Goal: Find specific page/section: Find specific page/section

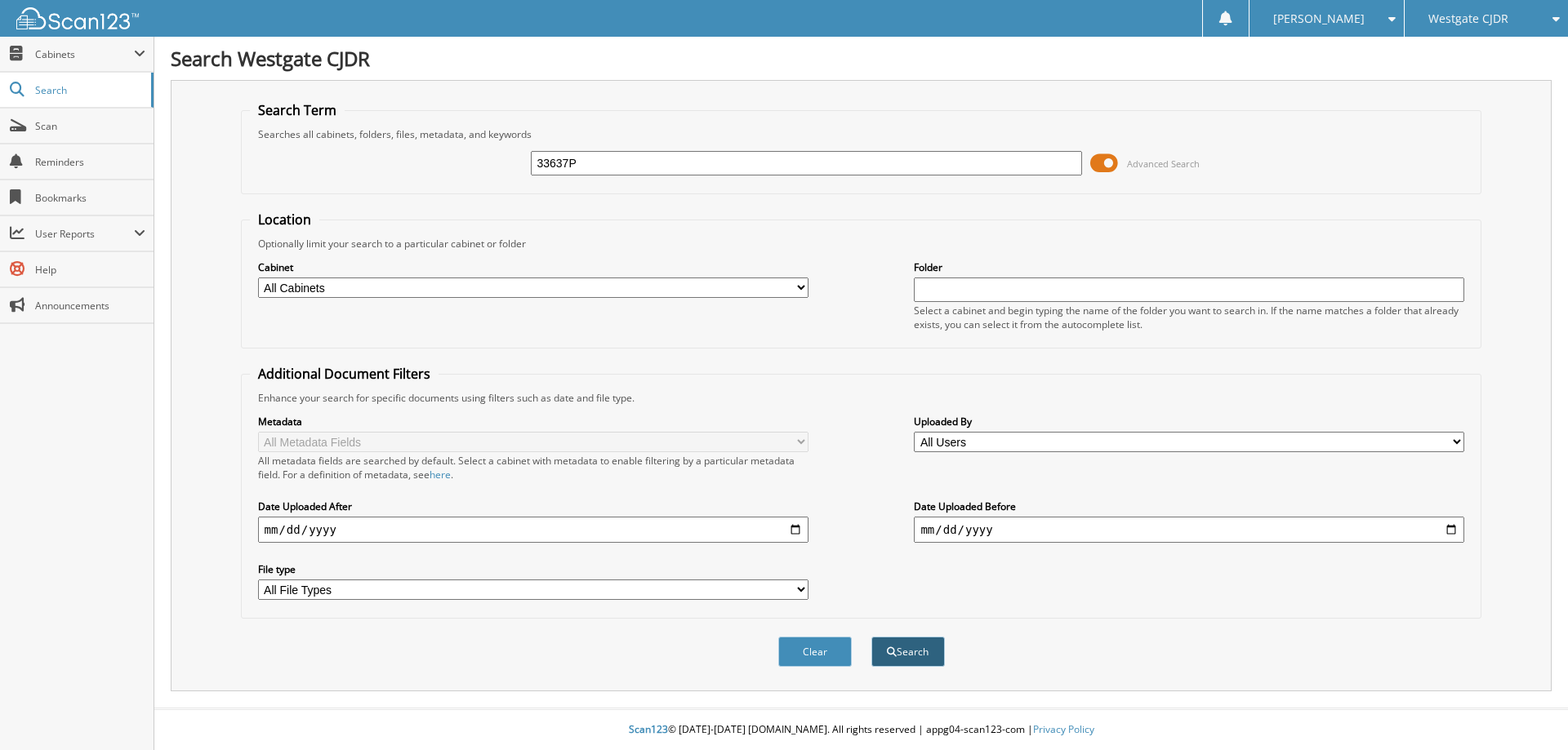
type input "33637P"
click at [916, 650] on button "Search" at bounding box center [908, 652] width 74 height 31
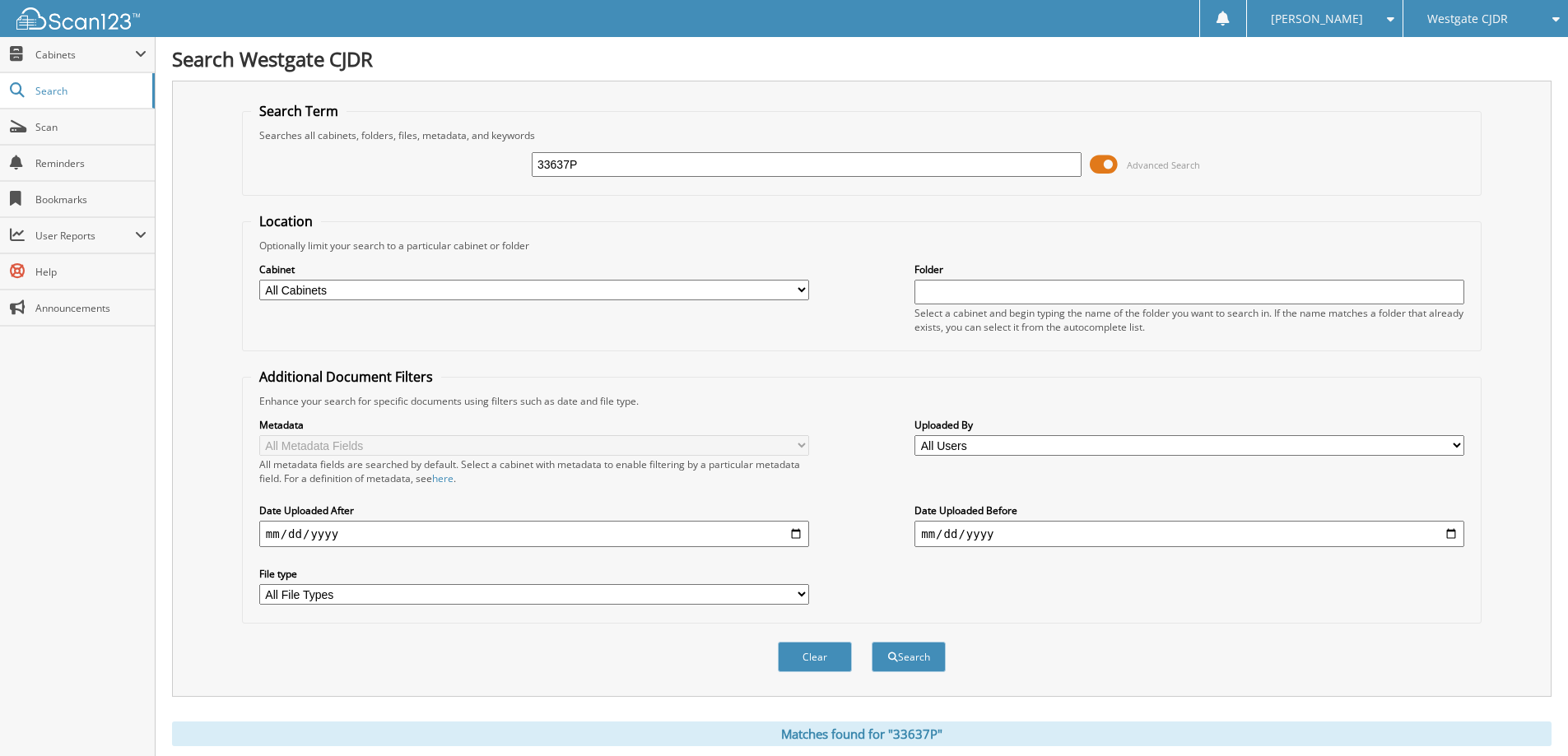
click at [599, 162] on input "33637P" at bounding box center [806, 164] width 550 height 25
paste input "2800"
type input "32800P"
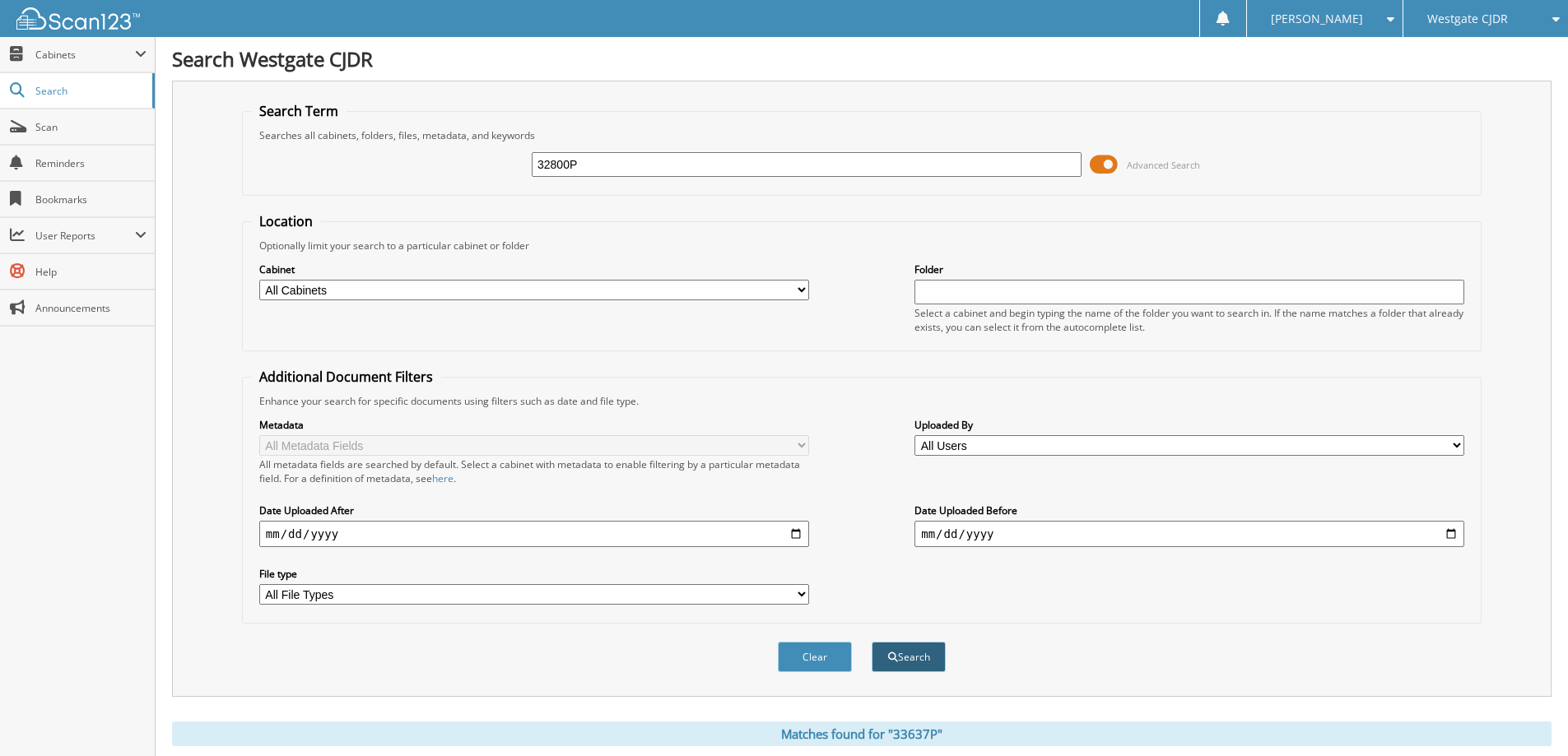
click at [896, 666] on button "Search" at bounding box center [908, 657] width 74 height 31
click at [51, 58] on span "Cabinets" at bounding box center [85, 55] width 99 height 14
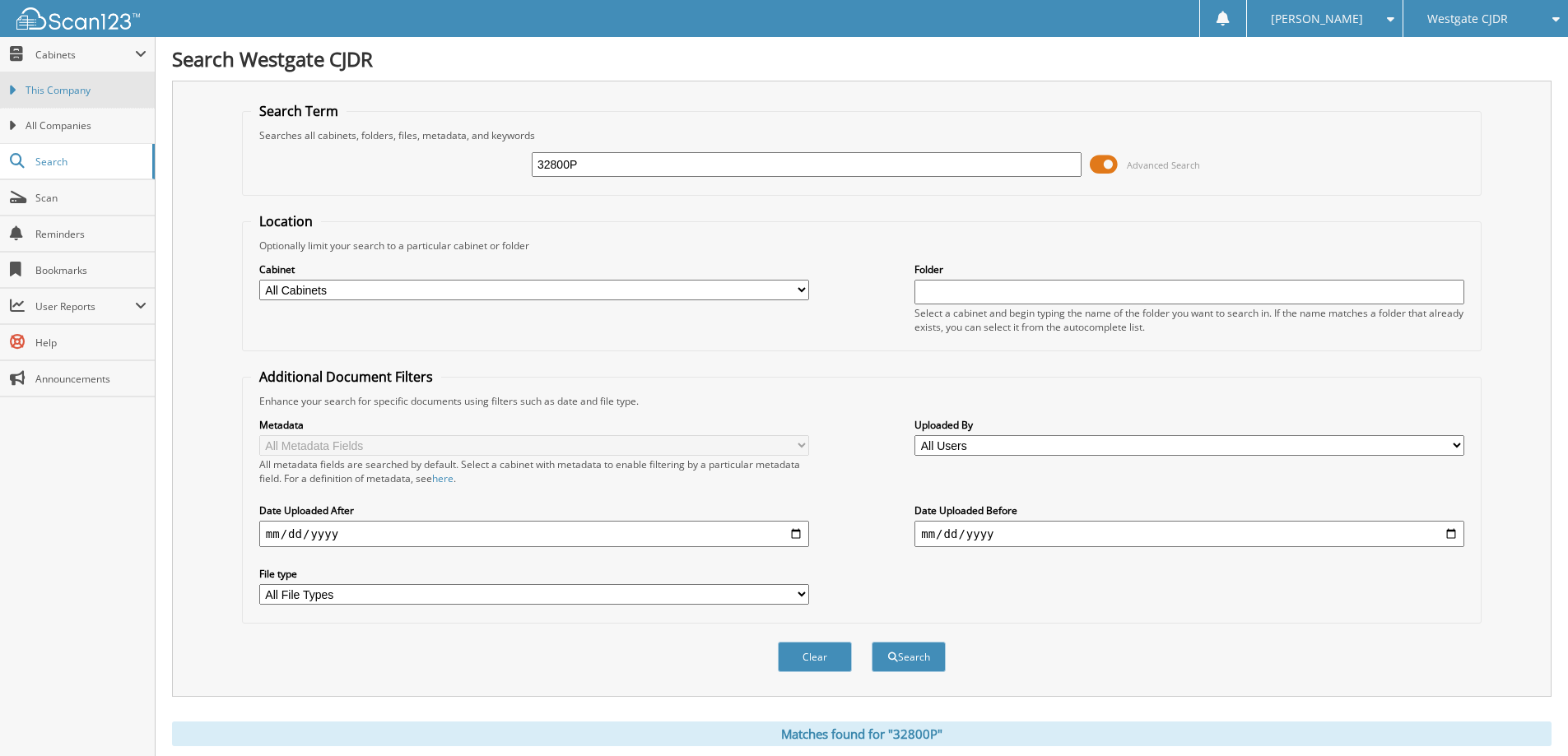
click at [56, 107] on div "This Company All Companies" at bounding box center [77, 108] width 155 height 71
click at [58, 93] on span "This Company" at bounding box center [86, 90] width 121 height 15
